Goal: Task Accomplishment & Management: Complete application form

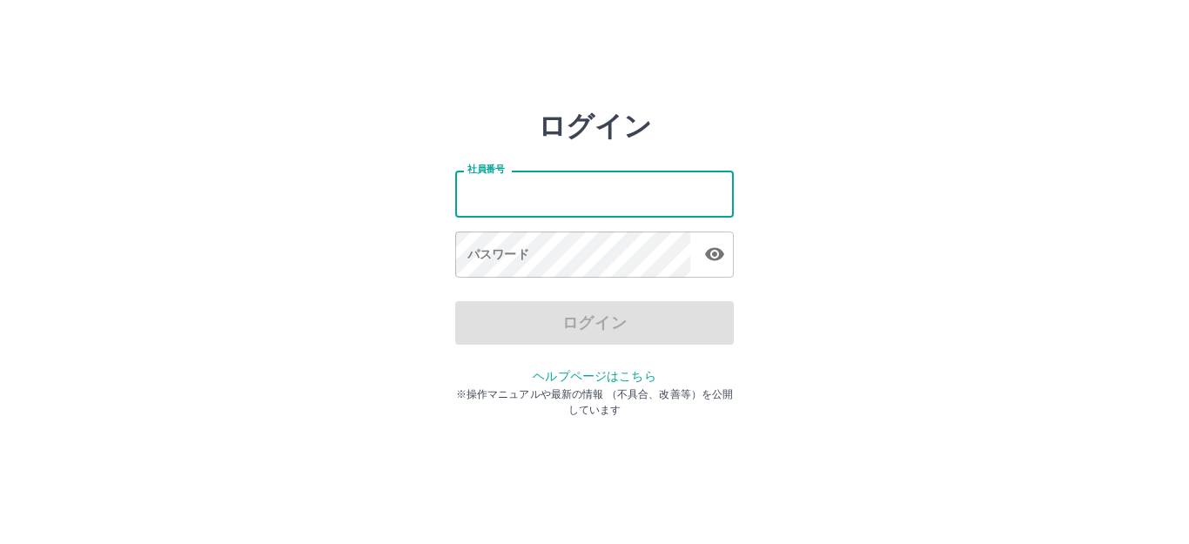
click at [549, 203] on input "社員番号" at bounding box center [594, 194] width 279 height 46
type input "*******"
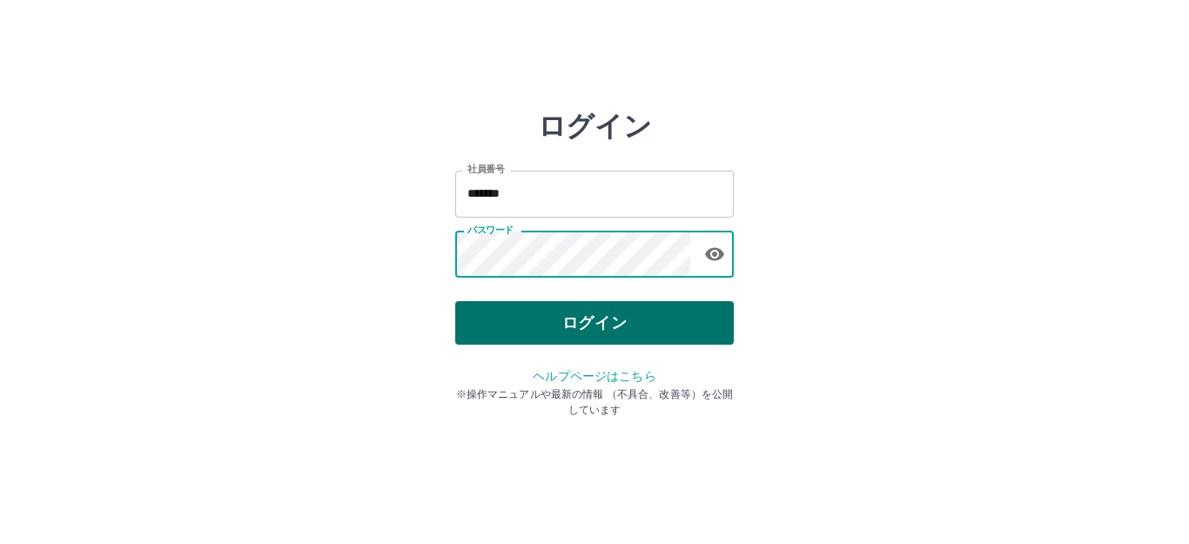
click at [609, 334] on button "ログイン" at bounding box center [594, 323] width 279 height 44
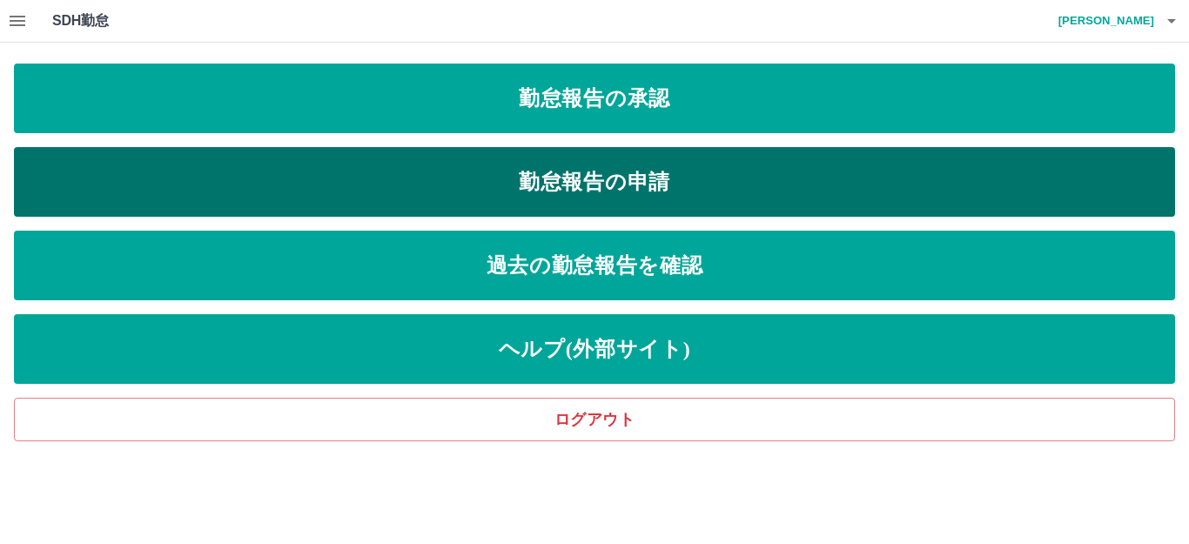
click at [470, 172] on link "勤怠報告の申請" at bounding box center [595, 182] width 1162 height 70
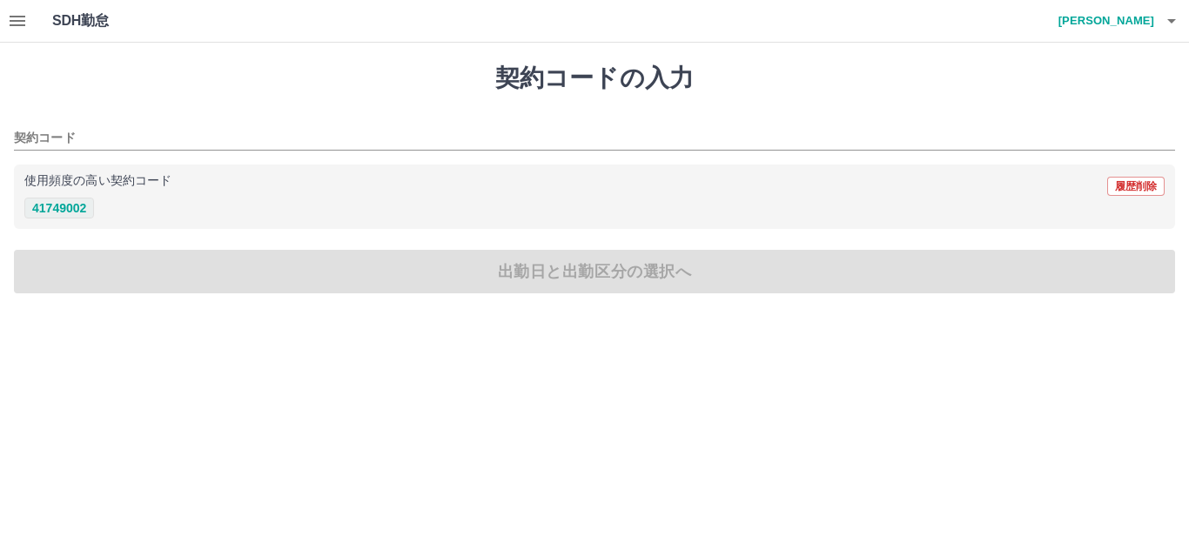
click at [75, 203] on button "41749002" at bounding box center [59, 208] width 70 height 21
type input "********"
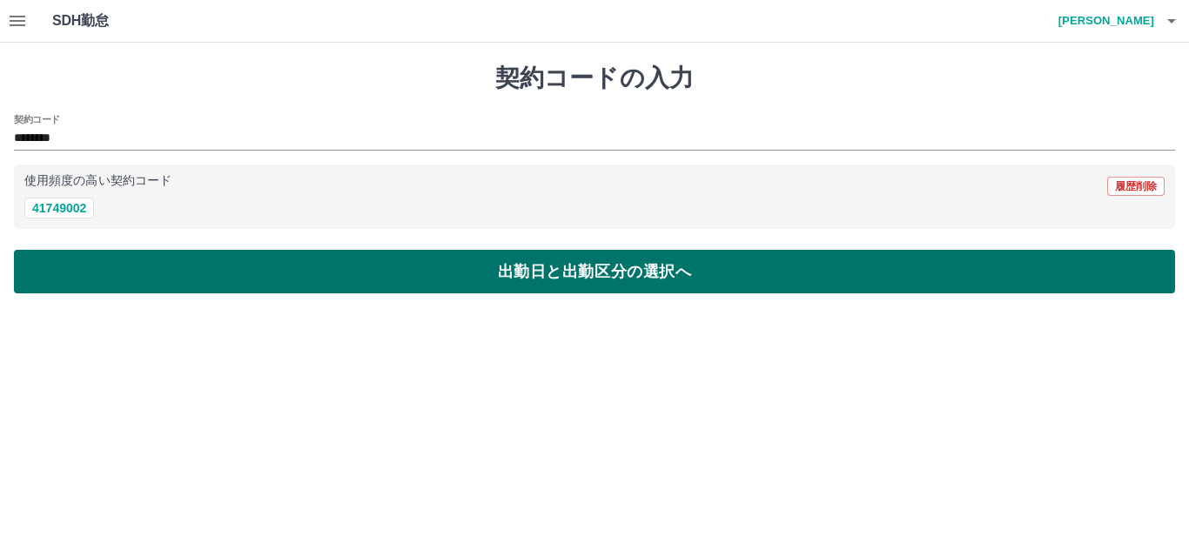
click at [186, 267] on button "出勤日と出勤区分の選択へ" at bounding box center [595, 272] width 1162 height 44
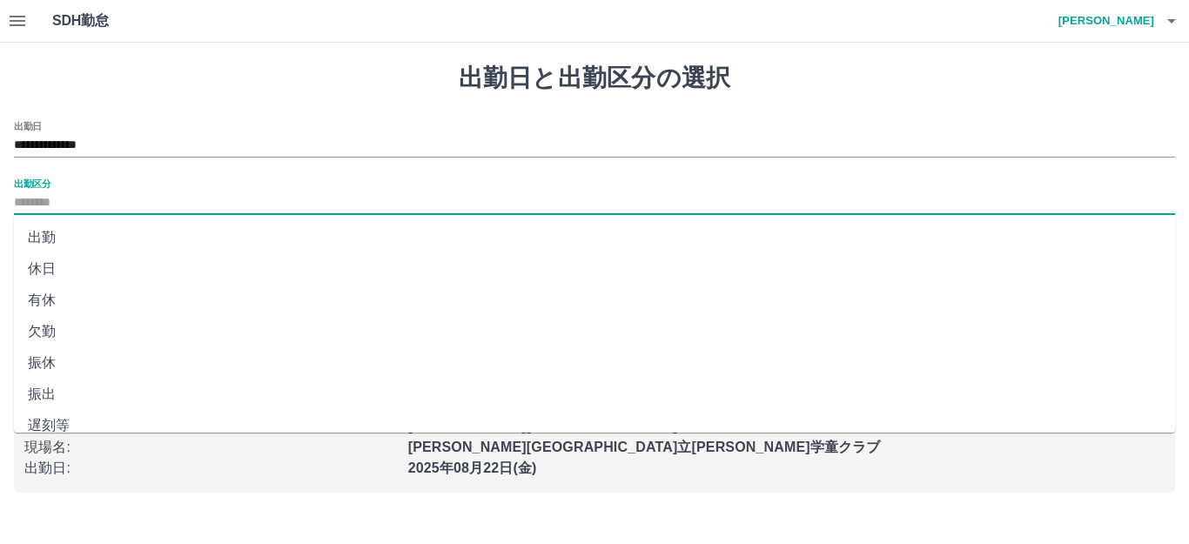
click at [62, 209] on input "出勤区分" at bounding box center [595, 203] width 1162 height 22
click at [63, 239] on li "出勤" at bounding box center [595, 237] width 1162 height 31
type input "**"
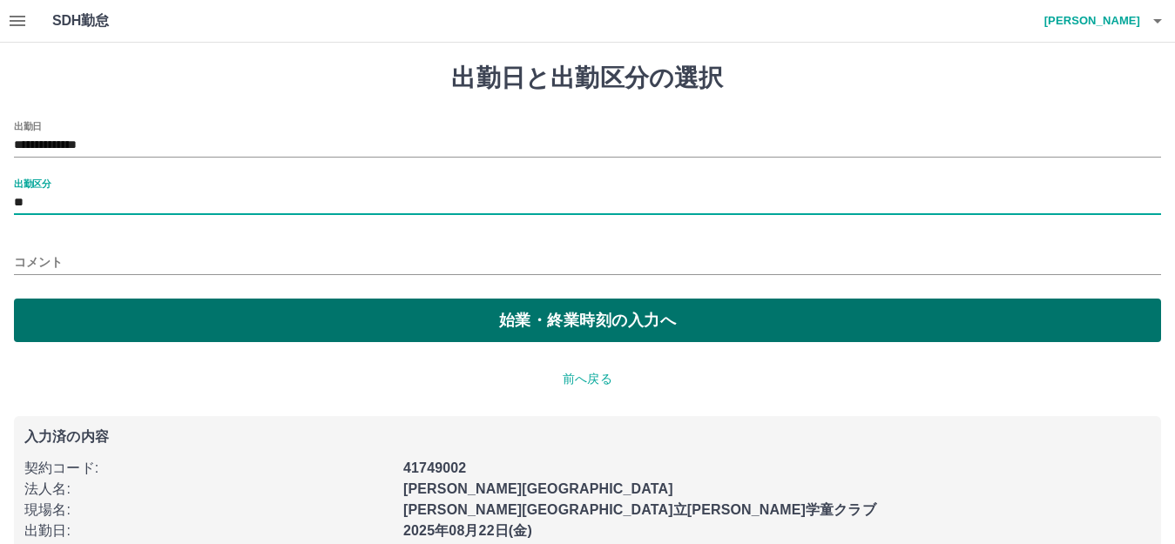
click at [114, 300] on button "始業・終業時刻の入力へ" at bounding box center [587, 321] width 1147 height 44
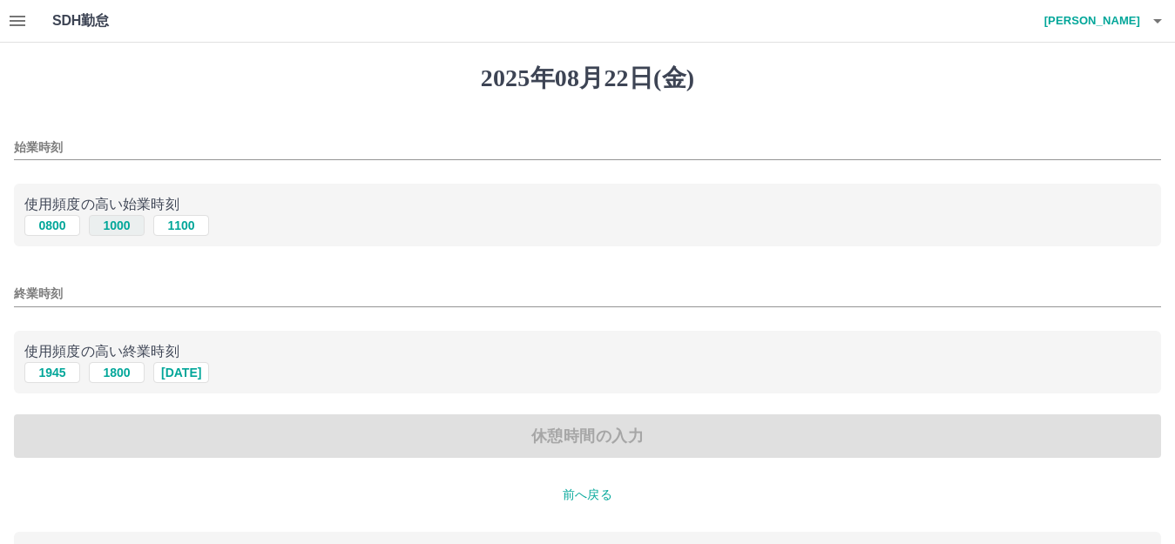
click at [122, 229] on button "1000" at bounding box center [117, 225] width 56 height 21
type input "****"
click at [107, 371] on button "1800" at bounding box center [117, 372] width 56 height 21
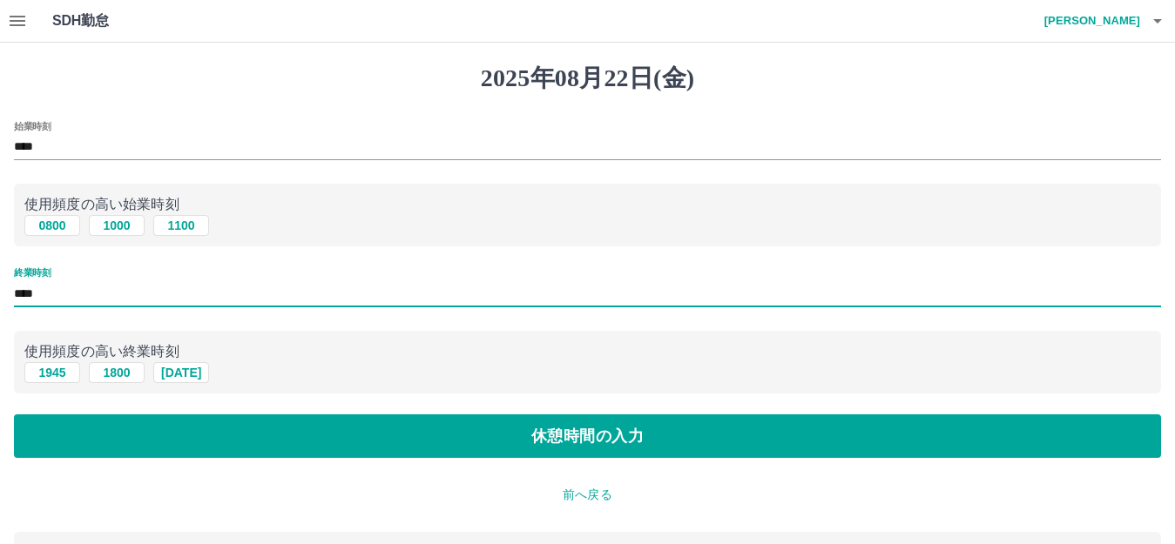
click at [44, 292] on input "****" at bounding box center [587, 293] width 1147 height 25
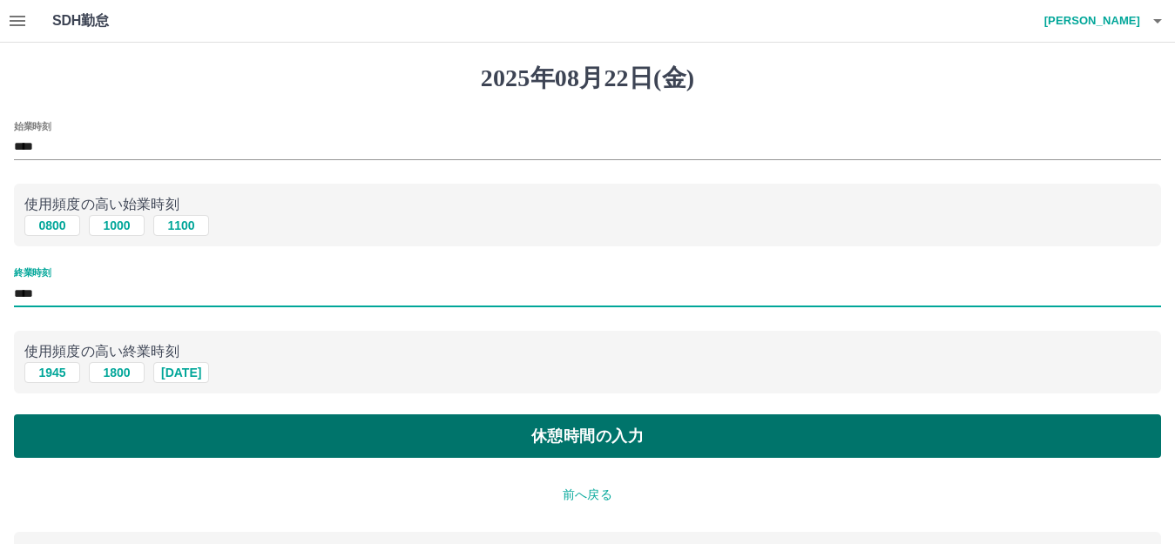
type input "****"
click at [241, 433] on button "休憩時間の入力" at bounding box center [587, 436] width 1147 height 44
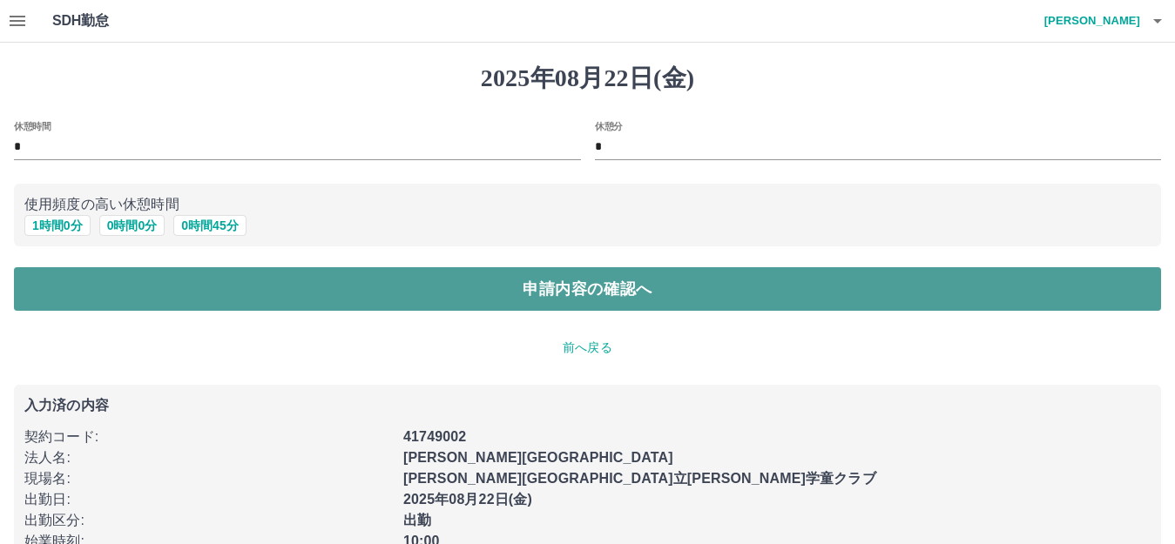
click at [439, 275] on button "申請内容の確認へ" at bounding box center [587, 289] width 1147 height 44
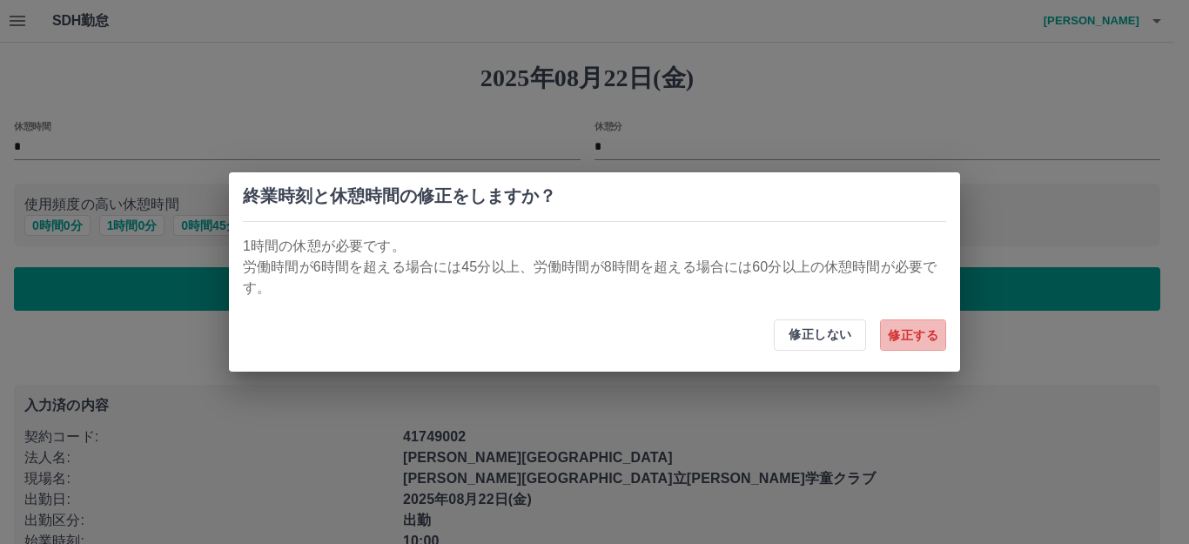
click at [906, 334] on button "修正する" at bounding box center [913, 335] width 66 height 31
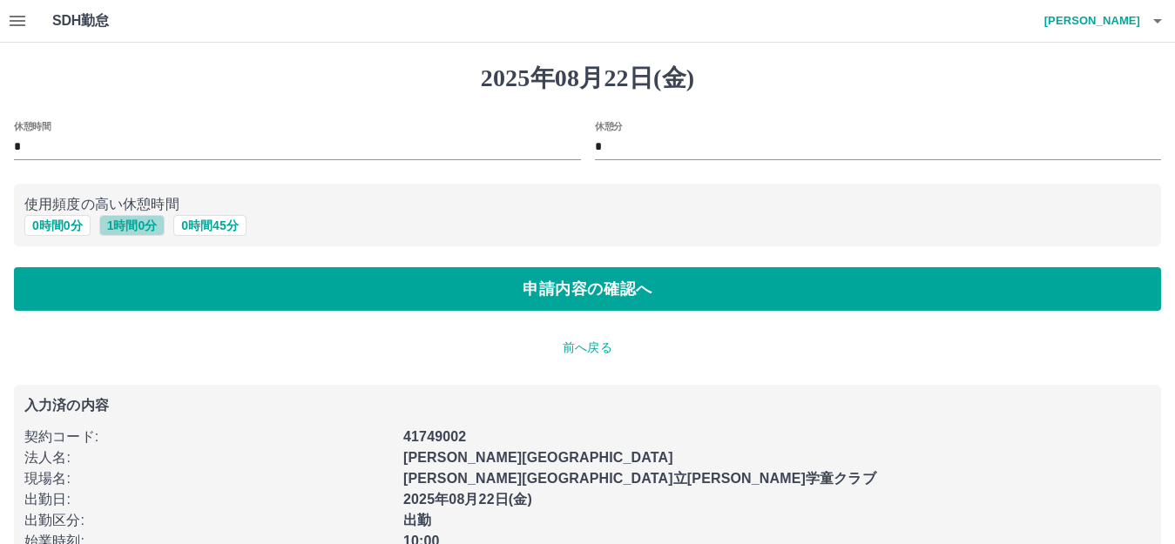
click at [131, 222] on button "1 時間 0 分" at bounding box center [132, 225] width 66 height 21
type input "*"
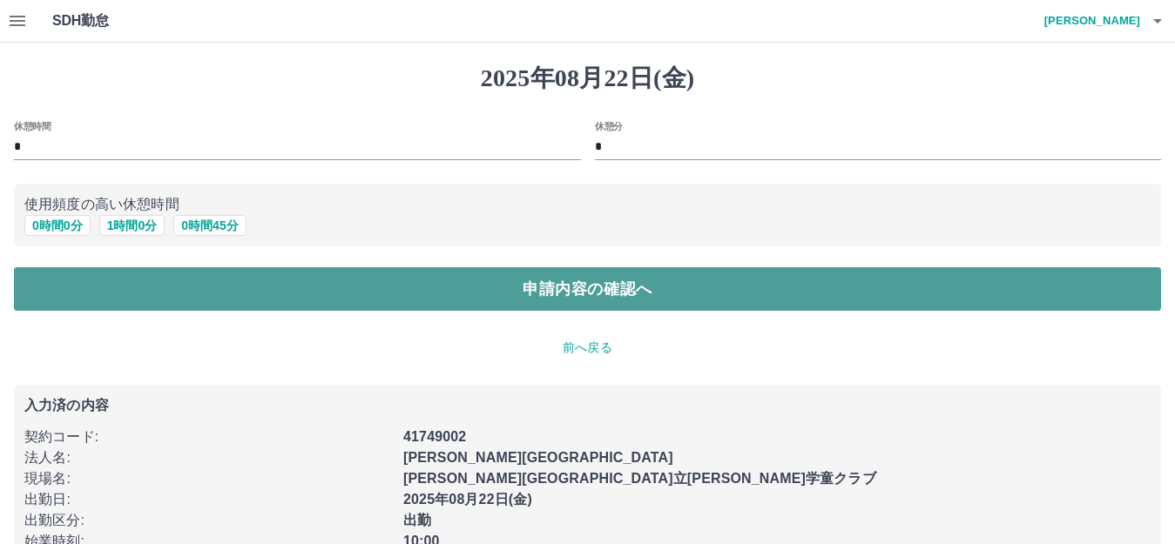
drag, startPoint x: 547, startPoint y: 283, endPoint x: 546, endPoint y: 292, distance: 8.8
click at [547, 286] on button "申請内容の確認へ" at bounding box center [587, 289] width 1147 height 44
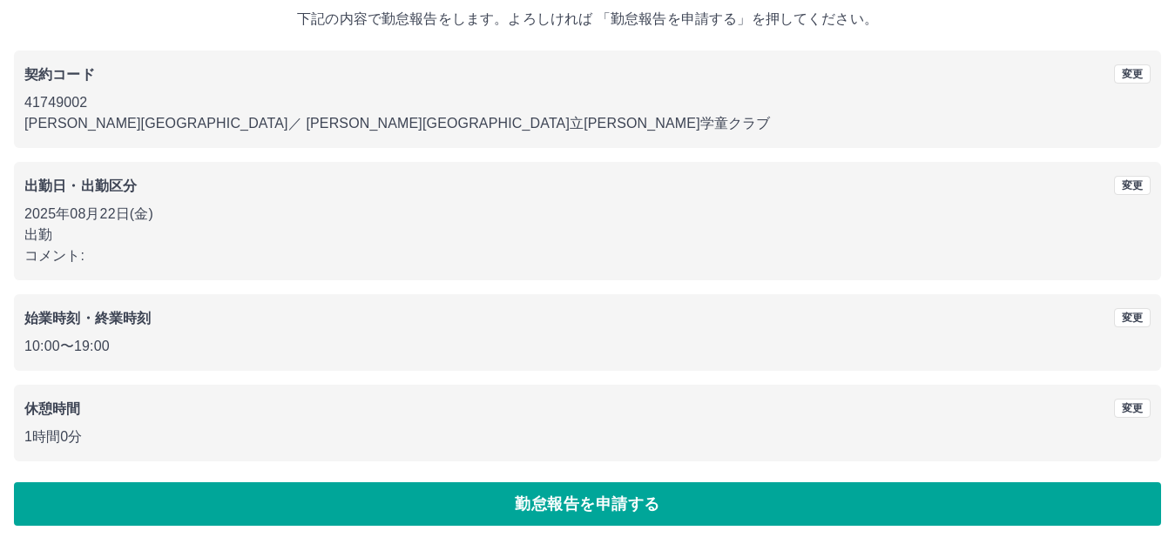
scroll to position [108, 0]
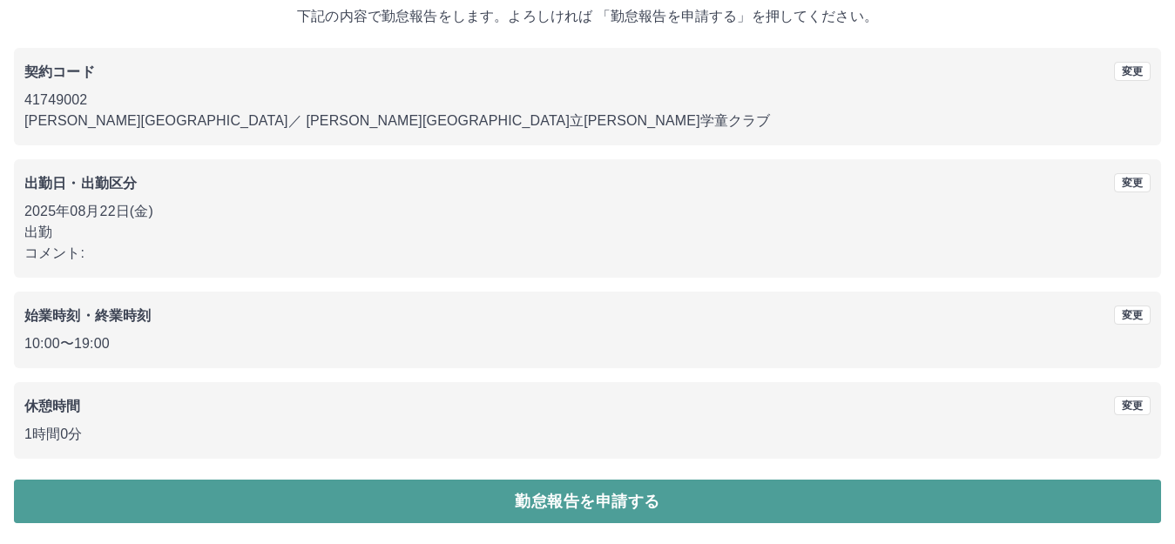
click at [438, 505] on button "勤怠報告を申請する" at bounding box center [587, 502] width 1147 height 44
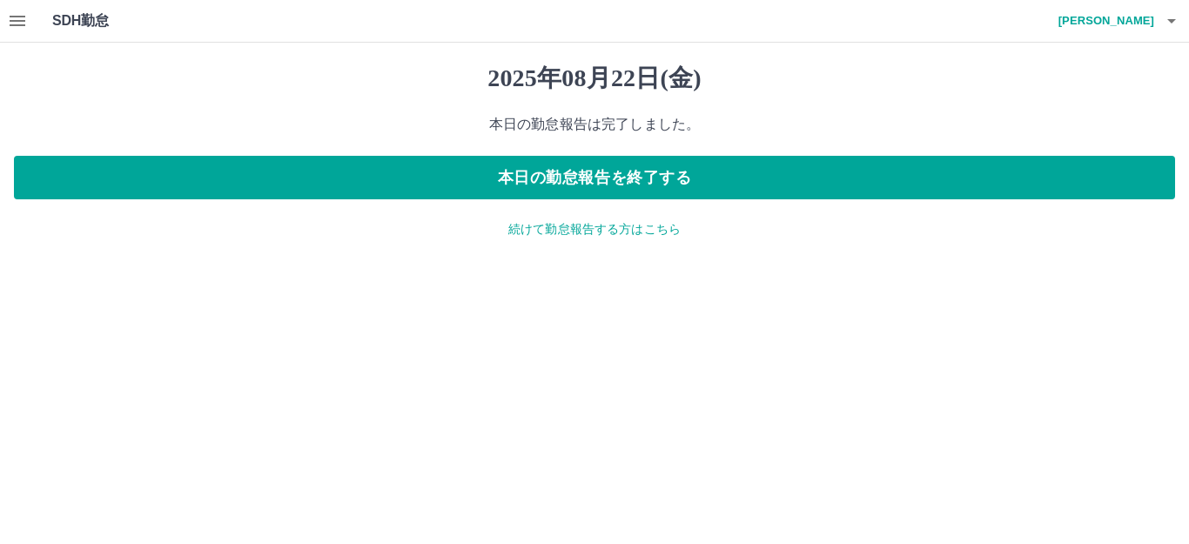
click at [551, 223] on p "続けて勤怠報告する方はこちら" at bounding box center [595, 229] width 1162 height 18
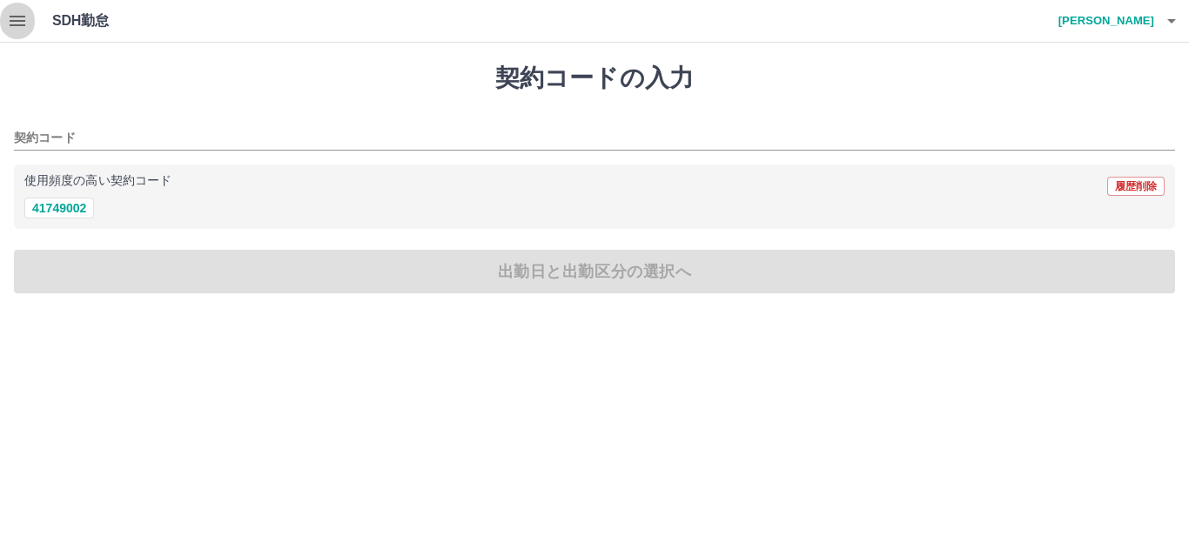
click at [11, 19] on icon "button" at bounding box center [17, 20] width 21 height 21
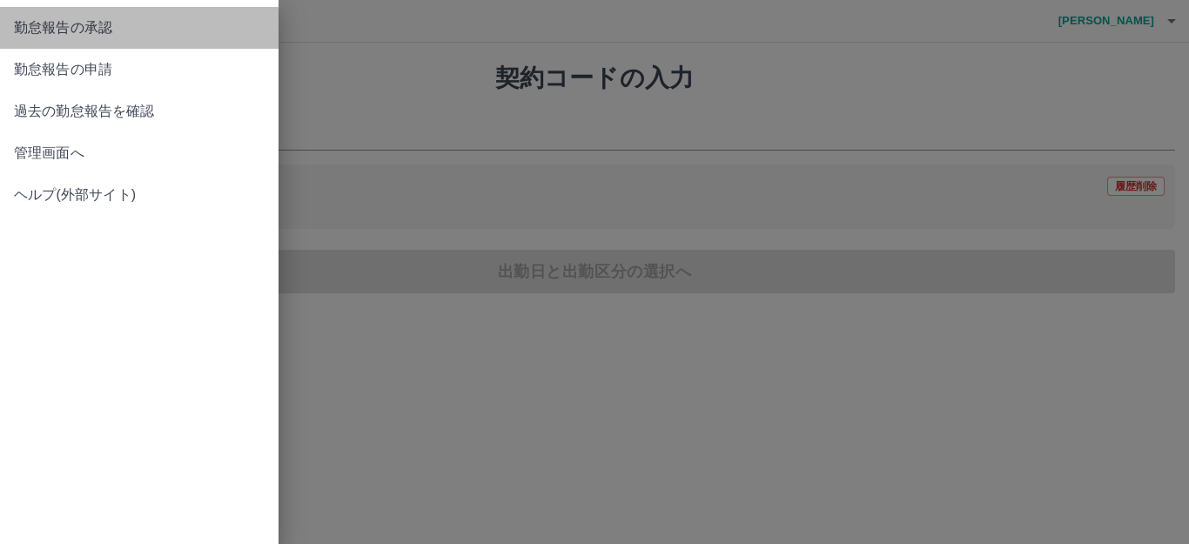
click at [117, 29] on span "勤怠報告の承認" at bounding box center [139, 27] width 251 height 21
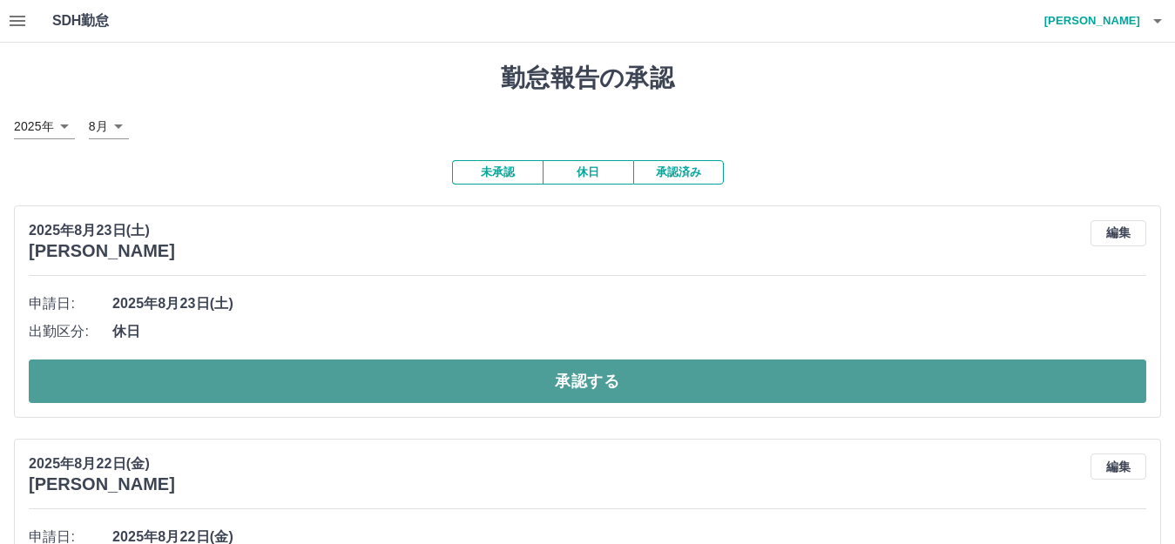
click at [625, 391] on button "承認する" at bounding box center [587, 382] width 1117 height 44
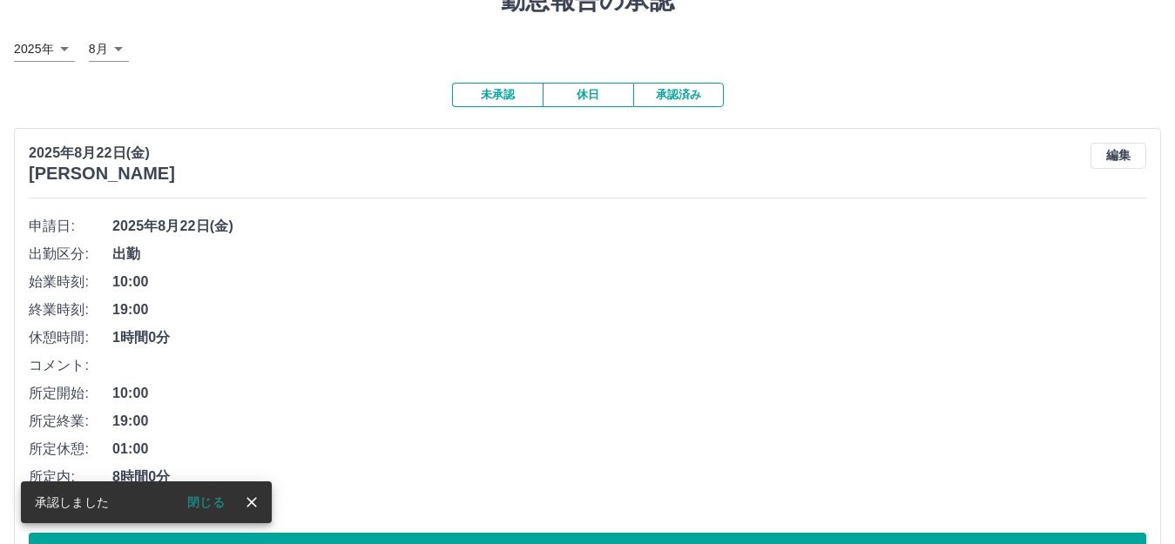
scroll to position [174, 0]
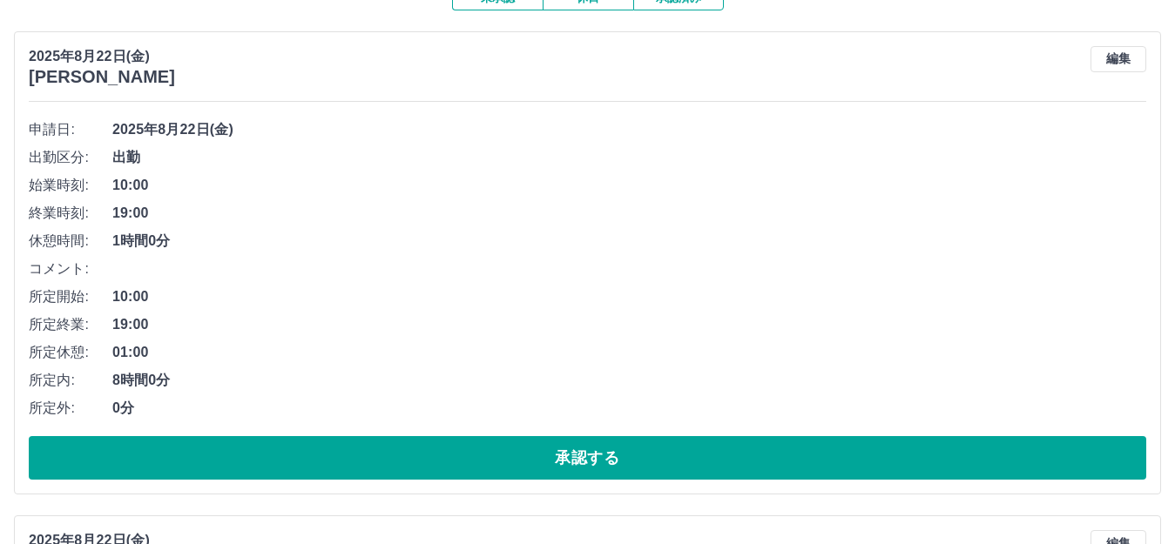
click at [621, 459] on button "承認する" at bounding box center [587, 458] width 1117 height 44
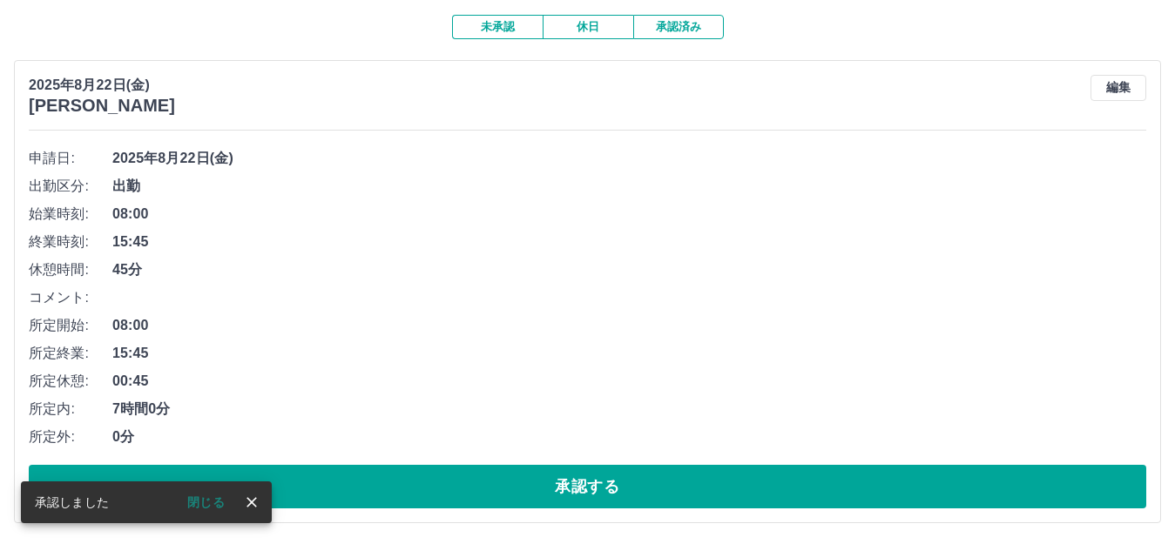
scroll to position [147, 0]
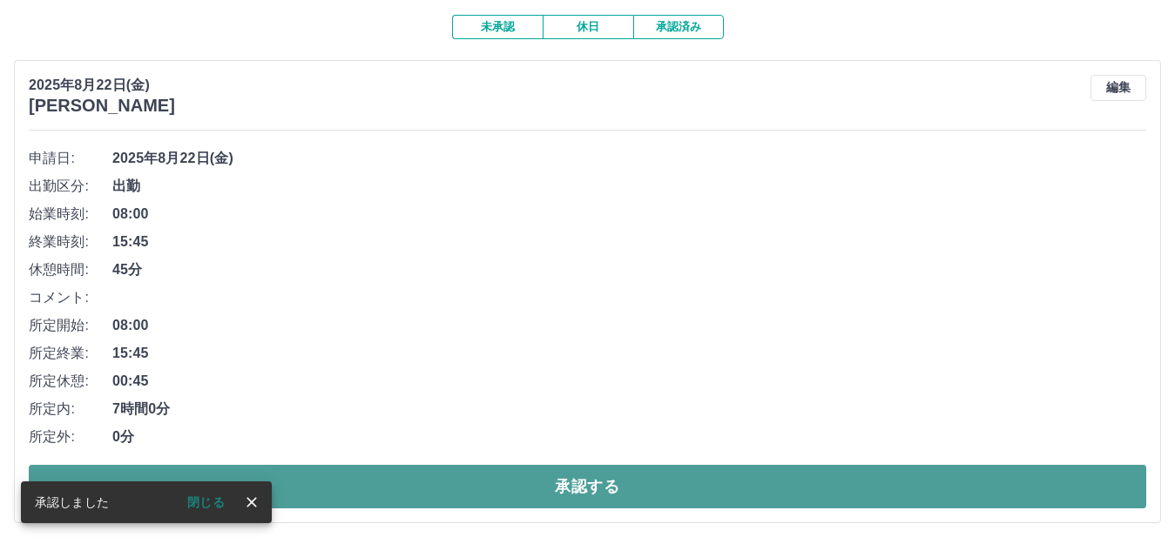
click at [609, 479] on button "承認する" at bounding box center [587, 487] width 1117 height 44
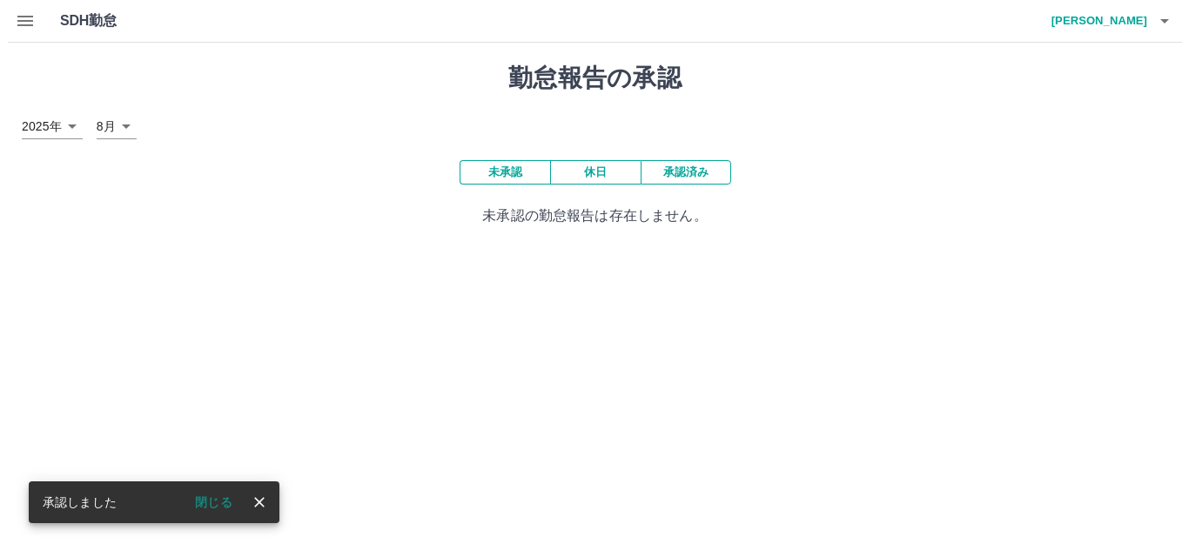
scroll to position [0, 0]
click at [210, 501] on button "閉じる" at bounding box center [205, 502] width 65 height 26
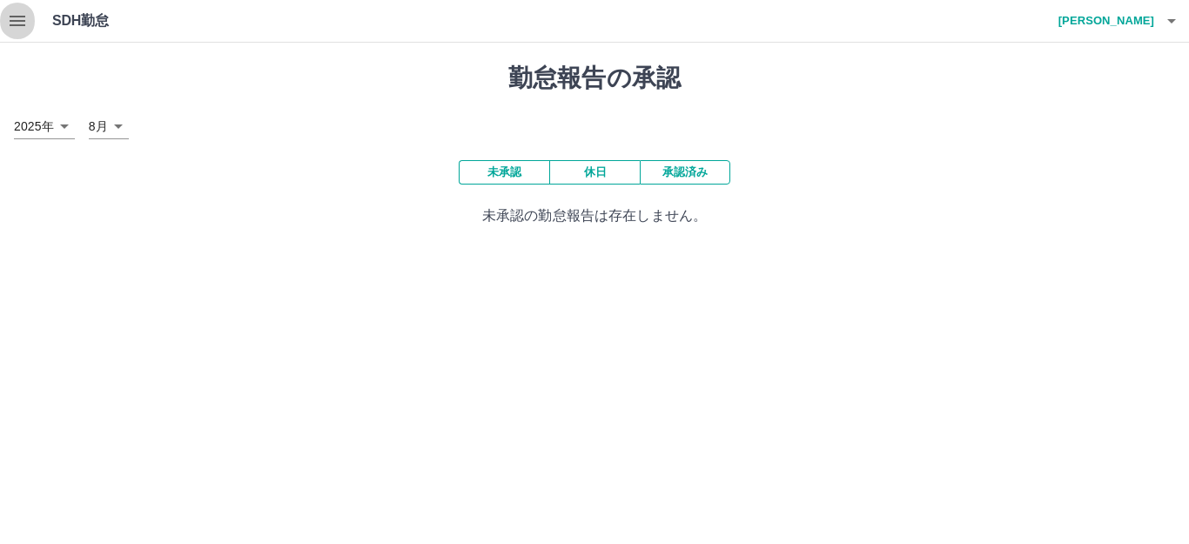
click at [18, 30] on icon "button" at bounding box center [17, 20] width 21 height 21
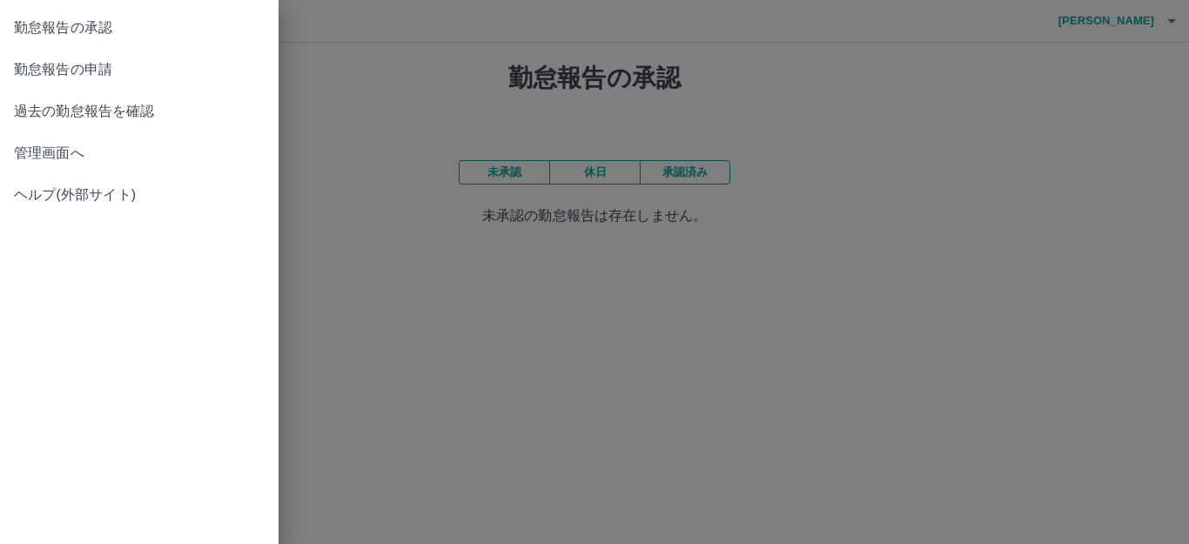
click at [137, 10] on link "勤怠報告の承認" at bounding box center [139, 28] width 279 height 42
